Goal: Find specific page/section

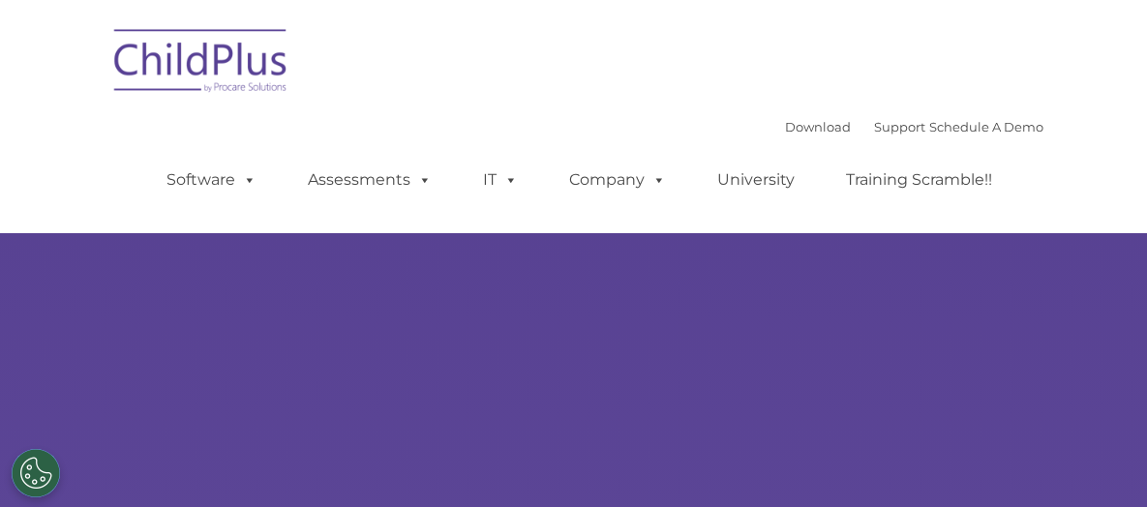
select select "MEDIUM"
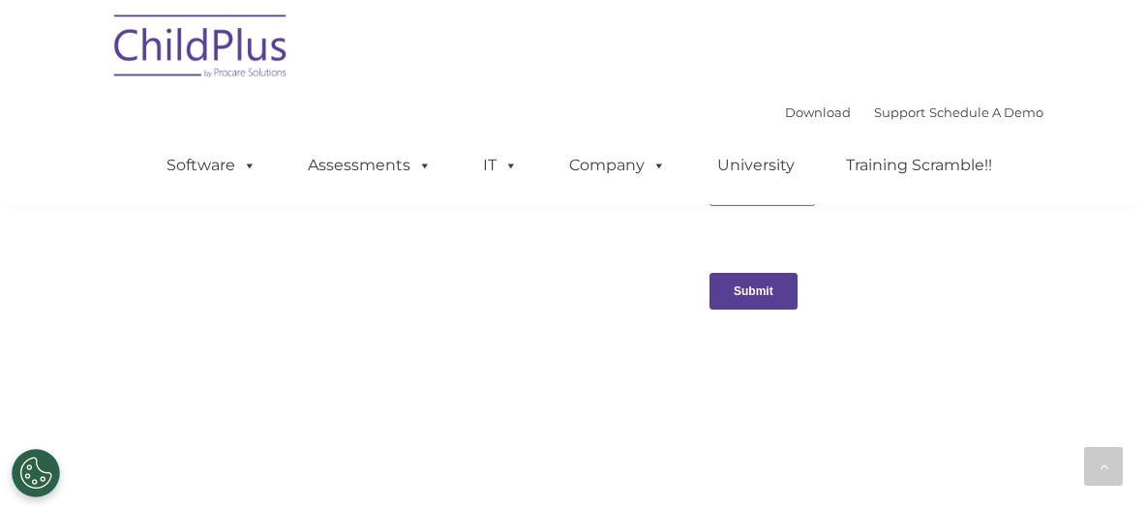
scroll to position [2129, 0]
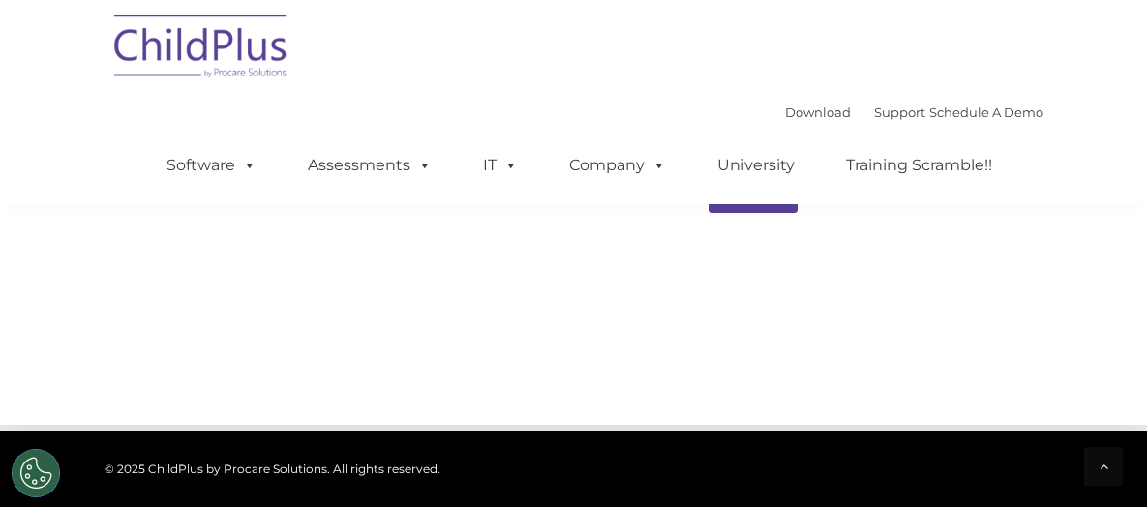
click at [106, 41] on img at bounding box center [202, 49] width 194 height 97
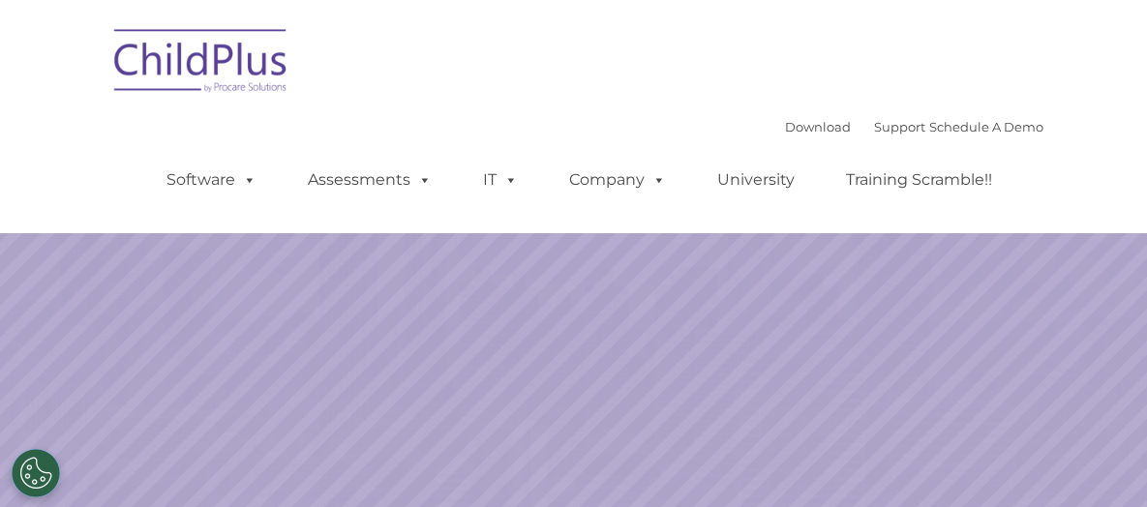
select select "MEDIUM"
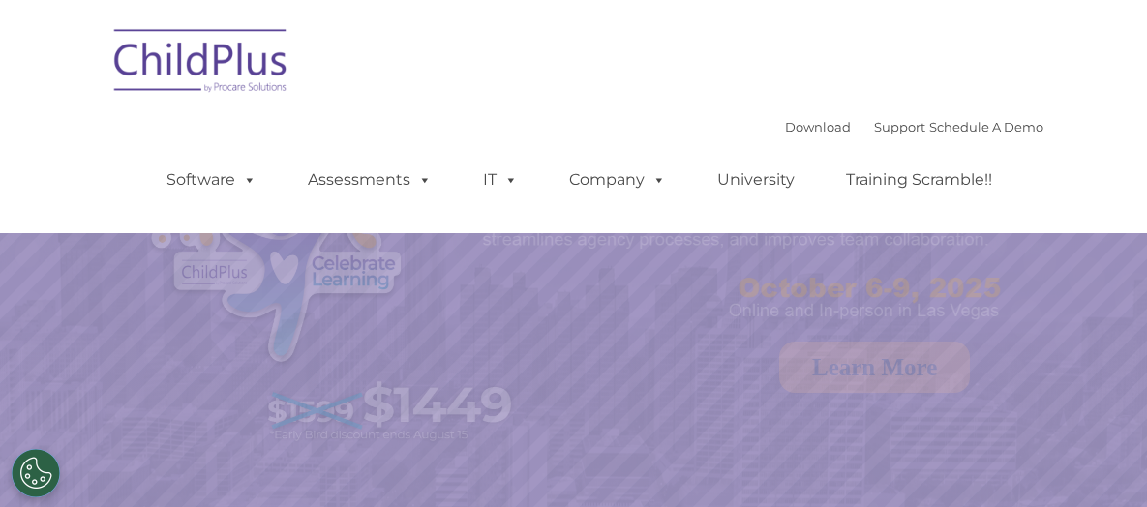
select select "MEDIUM"
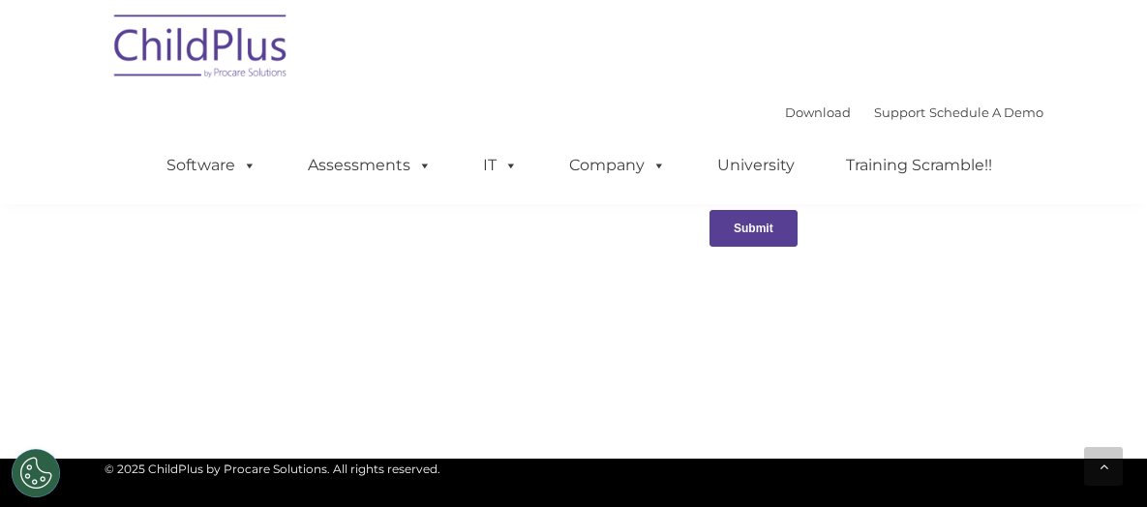
scroll to position [2323, 0]
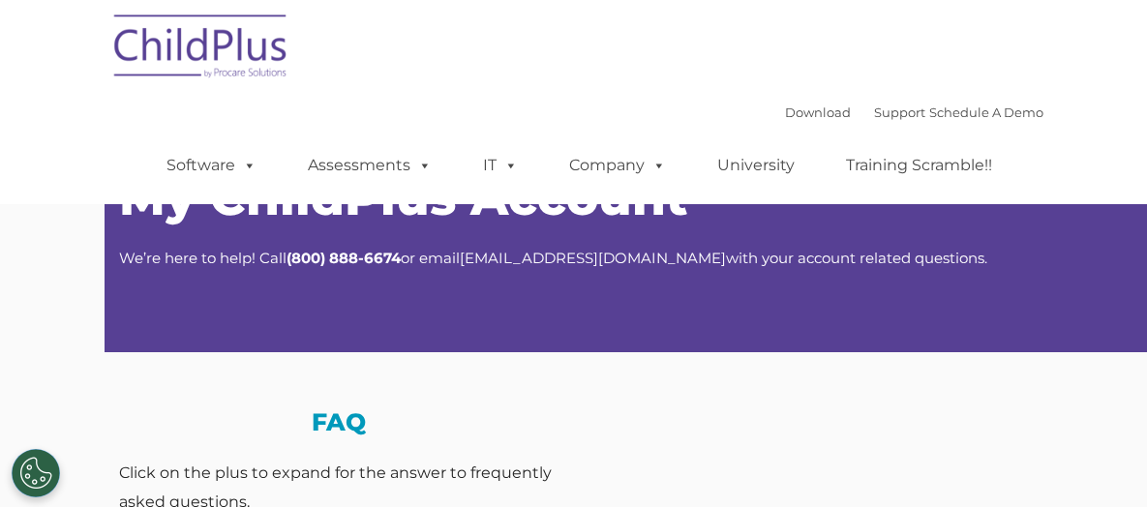
select select "MEDIUM"
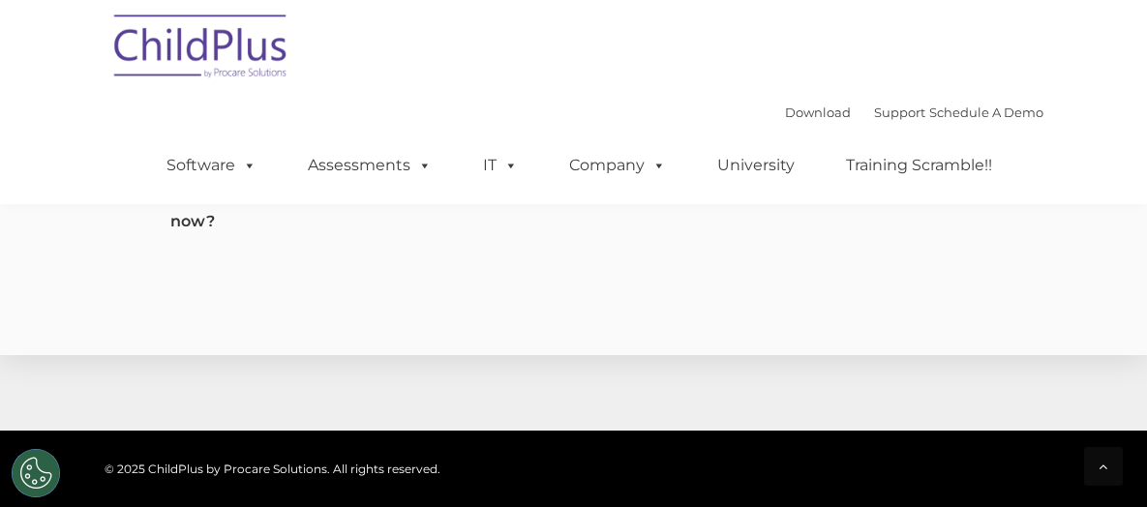
scroll to position [1380, 0]
